Goal: Task Accomplishment & Management: Manage account settings

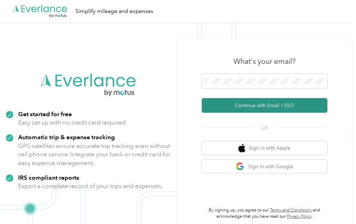
click at [253, 104] on button "Continue with Email / SSO" at bounding box center [265, 105] width 126 height 15
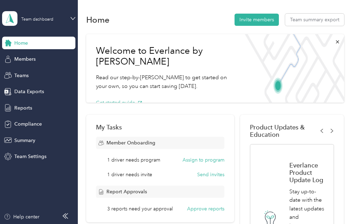
scroll to position [62, 0]
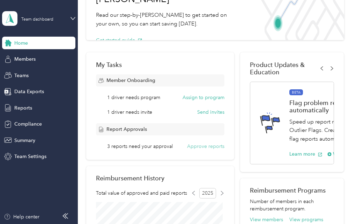
click at [200, 146] on button "Approve reports" at bounding box center [205, 146] width 37 height 7
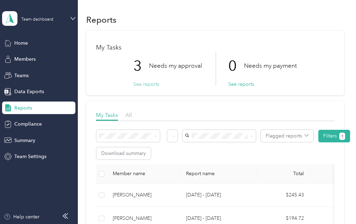
click at [144, 83] on button "See reports" at bounding box center [146, 84] width 26 height 7
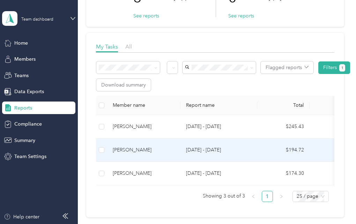
scroll to position [69, 0]
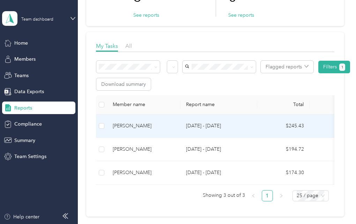
click at [129, 125] on div "Molly Mcfadden" at bounding box center [144, 126] width 62 height 8
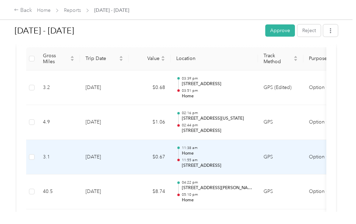
click at [206, 164] on p "225 S Eighth St, Jewelers' Row, Philadelphia, PA" at bounding box center [217, 166] width 70 height 6
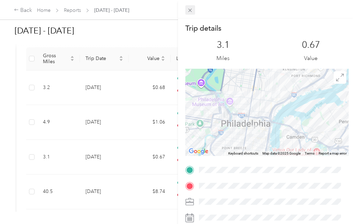
click at [191, 10] on icon at bounding box center [190, 10] width 6 height 6
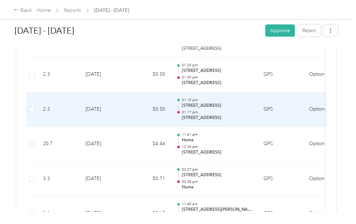
scroll to position [1827, 0]
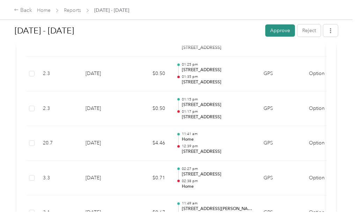
click at [283, 30] on button "Approve" at bounding box center [280, 30] width 30 height 12
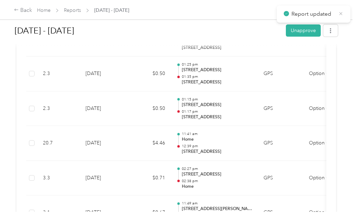
click at [342, 14] on icon at bounding box center [340, 13] width 5 height 6
click at [26, 9] on div "Back" at bounding box center [23, 10] width 18 height 8
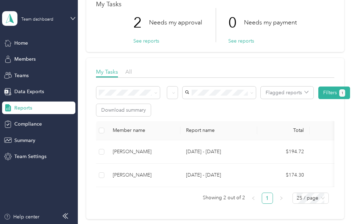
scroll to position [44, 0]
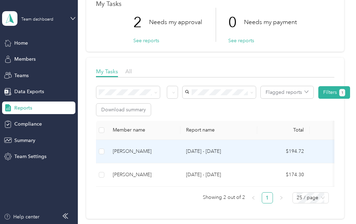
click at [148, 151] on div "Madison Scepansky" at bounding box center [144, 152] width 62 height 8
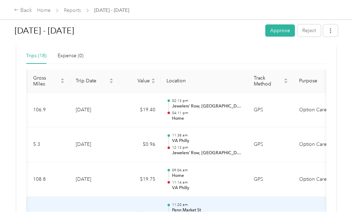
scroll to position [159, 0]
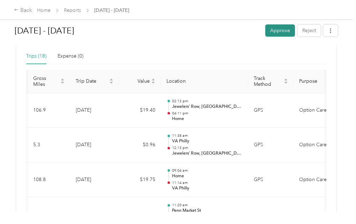
click at [281, 31] on button "Approve" at bounding box center [280, 30] width 30 height 12
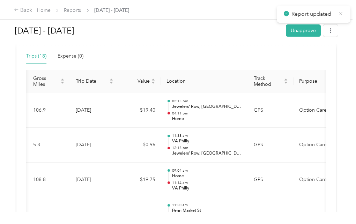
click at [342, 15] on icon at bounding box center [340, 13] width 5 height 6
click at [24, 10] on div "Back" at bounding box center [23, 10] width 18 height 8
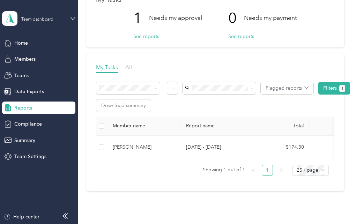
scroll to position [48, 0]
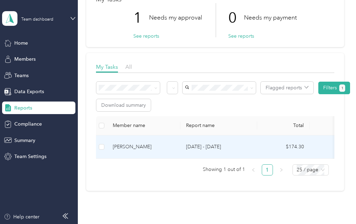
click at [194, 145] on p "Sep 1 - 30, 2025" at bounding box center [219, 147] width 66 height 8
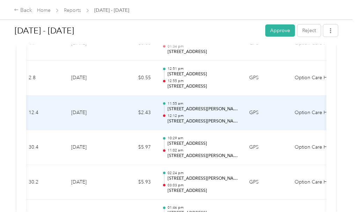
scroll to position [0, 17]
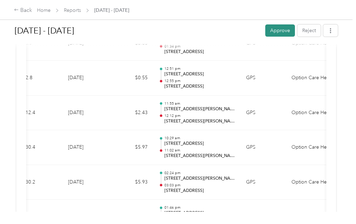
click at [277, 32] on button "Approve" at bounding box center [280, 30] width 30 height 12
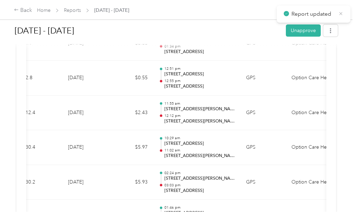
click at [342, 16] on icon at bounding box center [340, 13] width 5 height 6
click at [24, 9] on div "Back" at bounding box center [23, 10] width 18 height 8
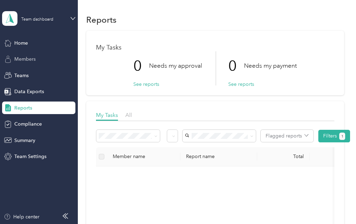
click at [29, 59] on span "Members" at bounding box center [24, 58] width 21 height 7
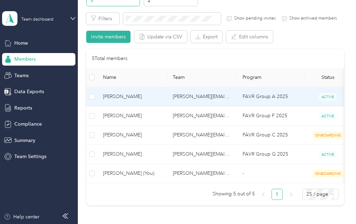
scroll to position [45, 0]
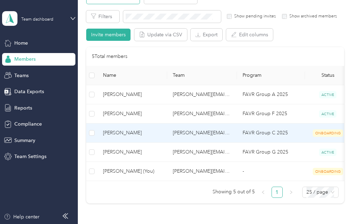
click at [325, 132] on span "ONBOARDING" at bounding box center [328, 132] width 30 height 7
